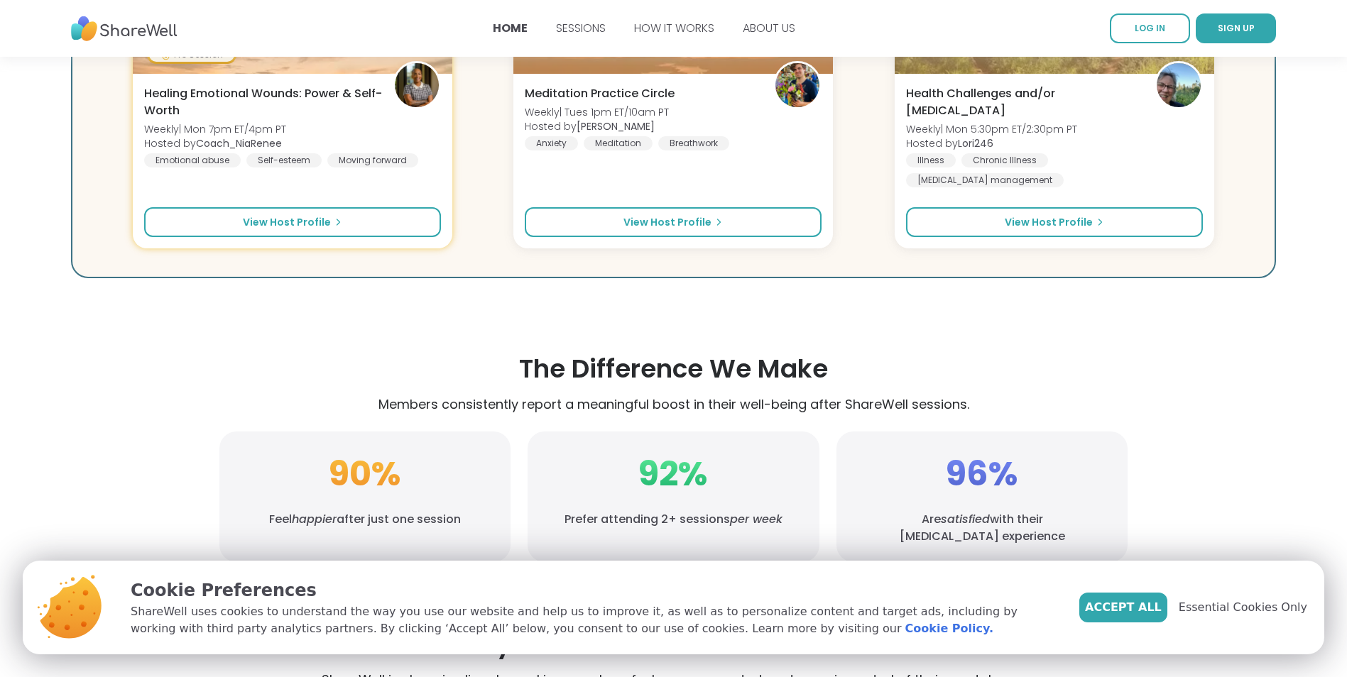
scroll to position [2368, 0]
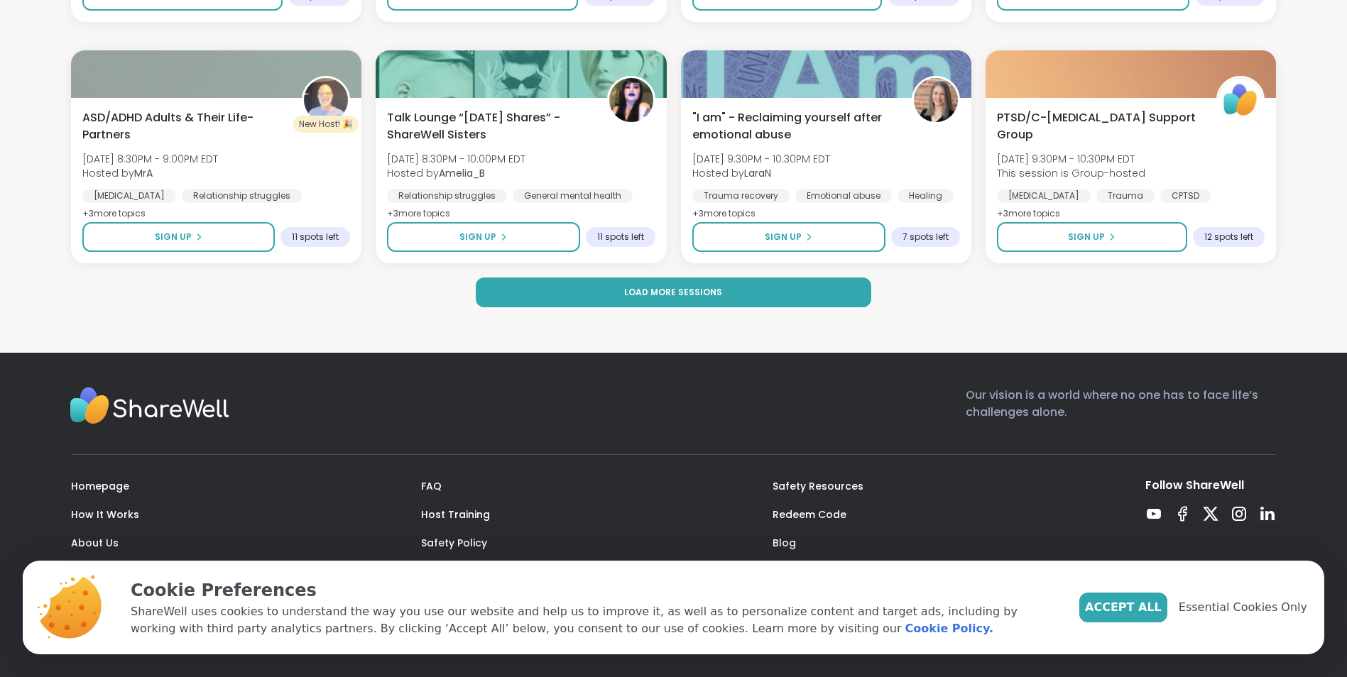
scroll to position [2250, 0]
click at [706, 286] on span "Load more sessions" at bounding box center [673, 292] width 98 height 13
click at [698, 286] on span "Load more sessions" at bounding box center [673, 292] width 98 height 13
click at [815, 278] on button "Load more sessions" at bounding box center [674, 293] width 396 height 30
